Goal: Task Accomplishment & Management: Complete application form

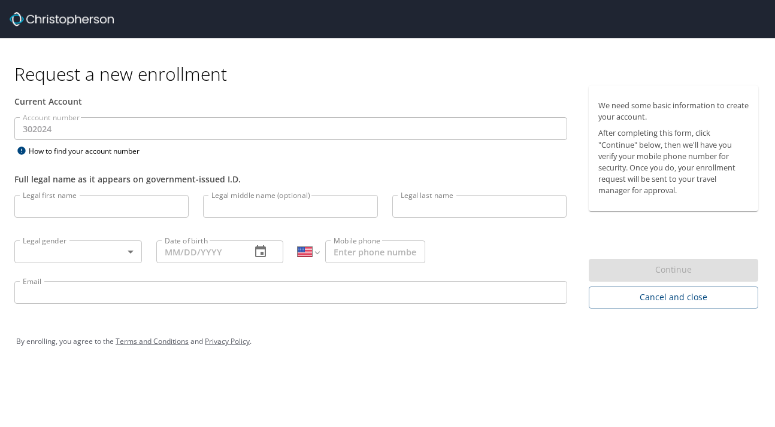
select select "US"
click at [73, 215] on input "Legal first name" at bounding box center [101, 206] width 174 height 23
type input "Korento"
click at [232, 198] on input "Legal middle name (optional)" at bounding box center [290, 206] width 174 height 23
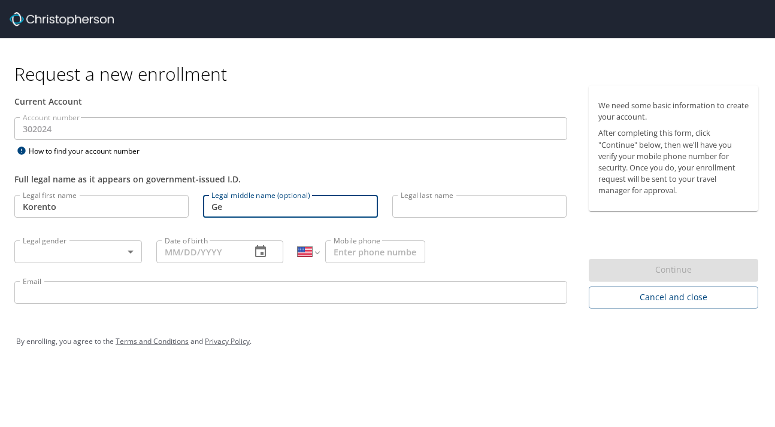
type input "G"
click at [409, 215] on input "Legal last name" at bounding box center [479, 206] width 174 height 23
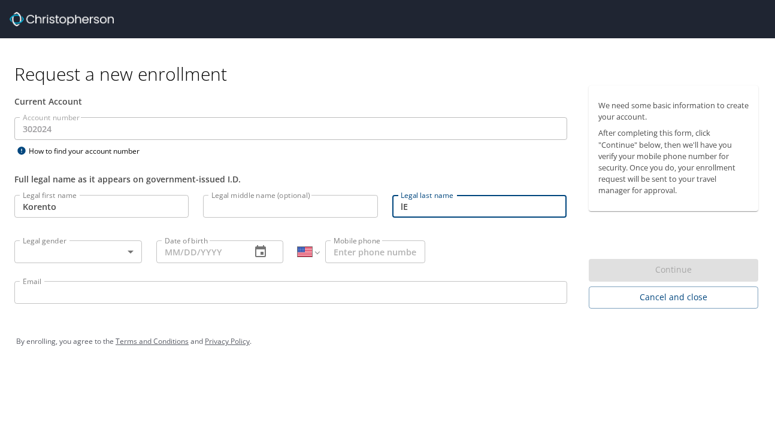
type input "l"
type input "[PERSON_NAME]"
click at [134, 253] on body "Request a new enrollment Current Account Account number 302024 Account number H…" at bounding box center [387, 213] width 775 height 427
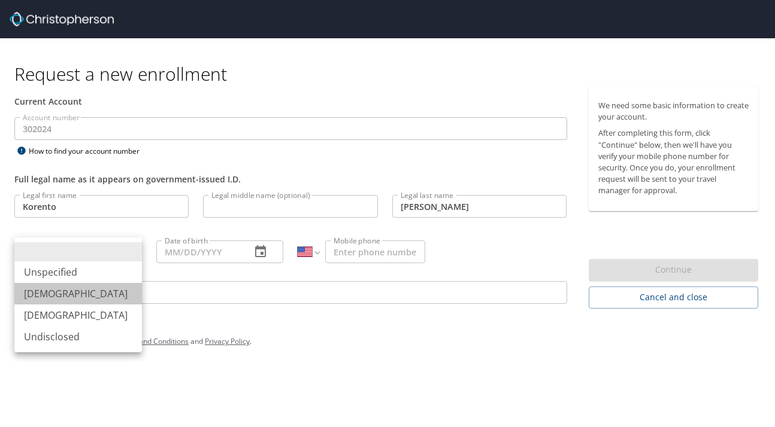
click at [79, 289] on li "[DEMOGRAPHIC_DATA]" at bounding box center [78, 294] width 128 height 22
type input "[DEMOGRAPHIC_DATA]"
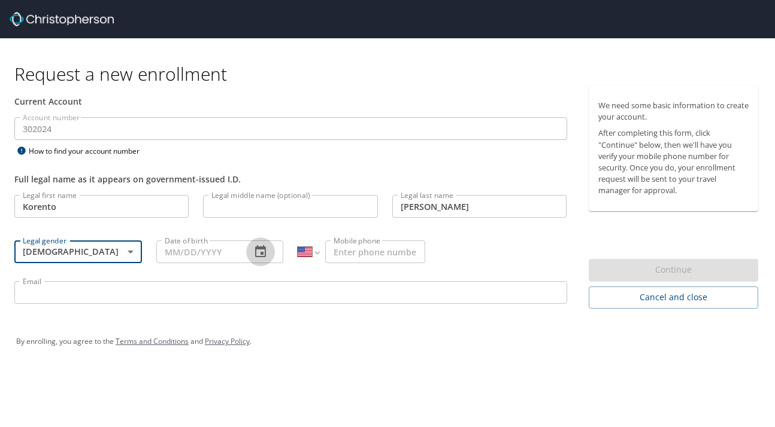
click at [253, 260] on button "button" at bounding box center [260, 252] width 29 height 29
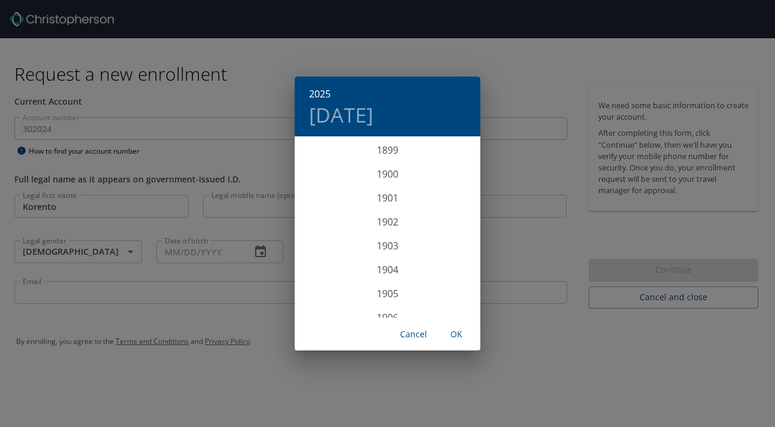
scroll to position [2946, 0]
click at [383, 228] on div "2025" at bounding box center [388, 228] width 186 height 24
click at [447, 255] on div "Sep" at bounding box center [449, 250] width 62 height 45
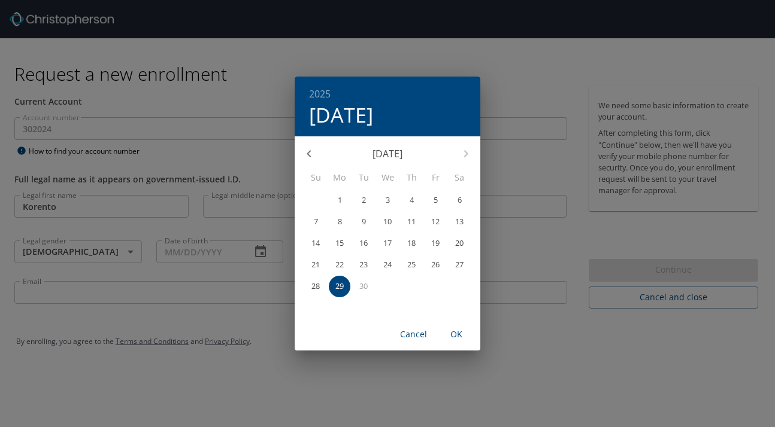
click at [339, 290] on p "29" at bounding box center [339, 287] width 8 height 8
click at [465, 333] on span "OK" at bounding box center [456, 334] width 29 height 15
type input "[DATE]"
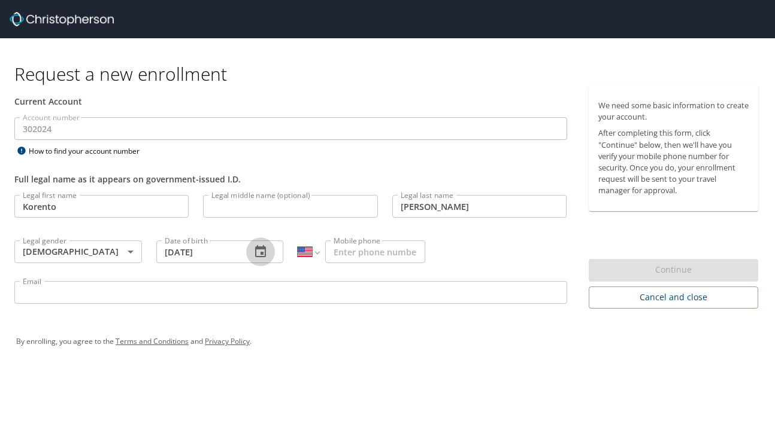
click at [375, 253] on input "Mobile phone" at bounding box center [375, 252] width 100 height 23
type input "[PHONE_NUMBER]"
click at [122, 296] on input "Email" at bounding box center [290, 292] width 553 height 23
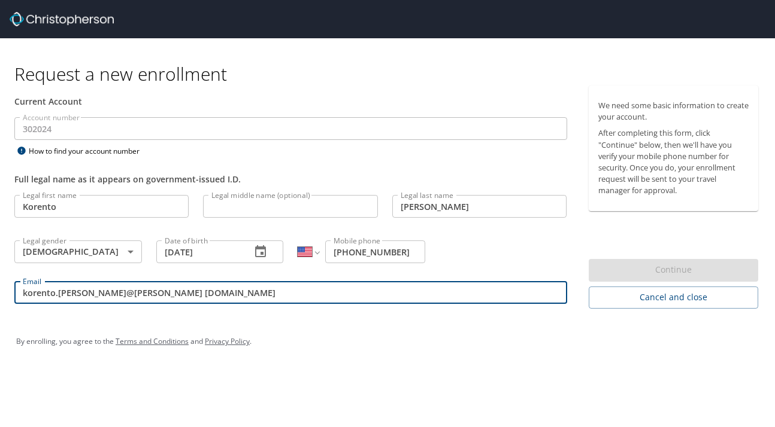
click at [135, 292] on input "korento.[PERSON_NAME]@[PERSON_NAME] [DOMAIN_NAME]" at bounding box center [290, 292] width 553 height 23
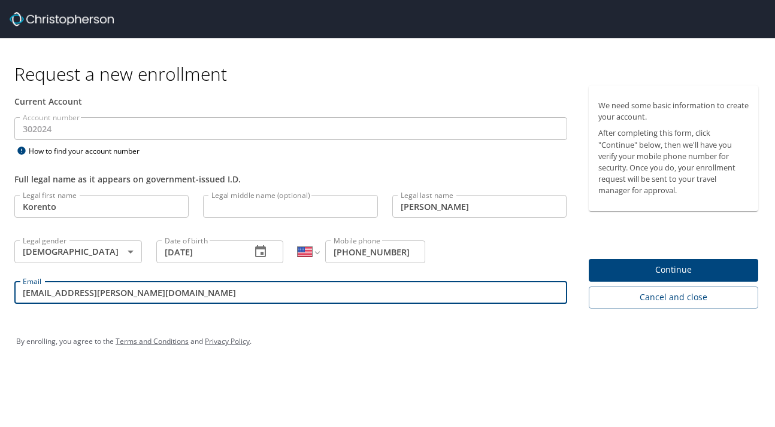
type input "[EMAIL_ADDRESS][PERSON_NAME][DOMAIN_NAME]"
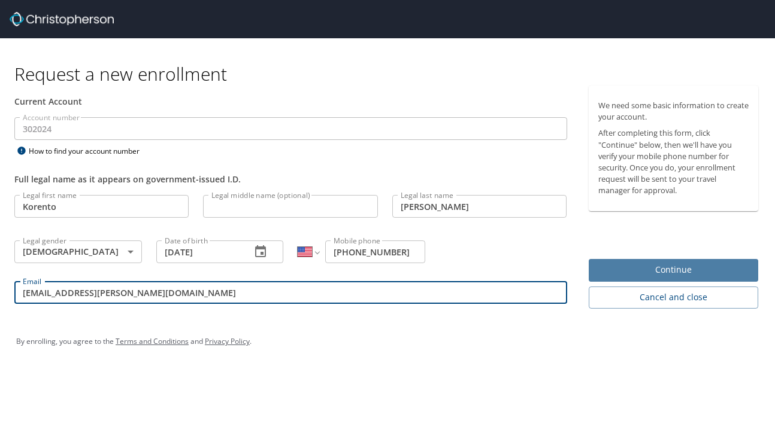
click at [673, 269] on span "Continue" at bounding box center [673, 270] width 151 height 15
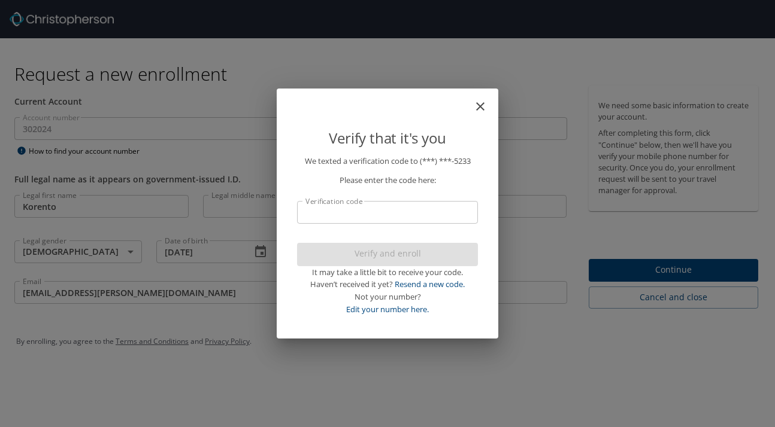
click at [357, 216] on input "Verification code" at bounding box center [387, 212] width 181 height 23
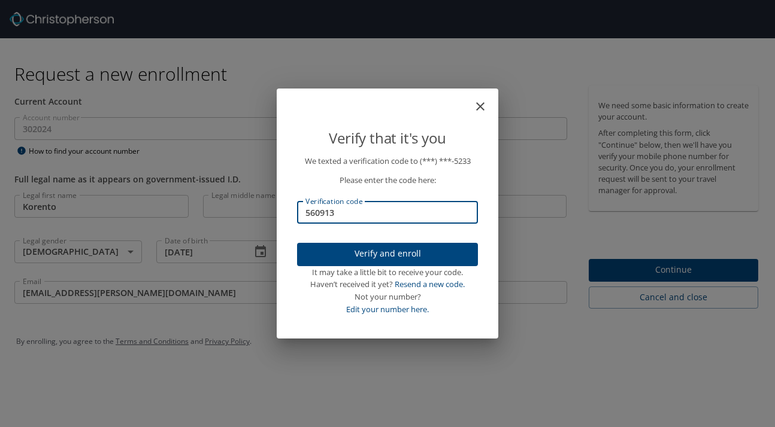
type input "560913"
click at [355, 251] on span "Verify and enroll" at bounding box center [388, 254] width 162 height 15
